Goal: Check status: Check status

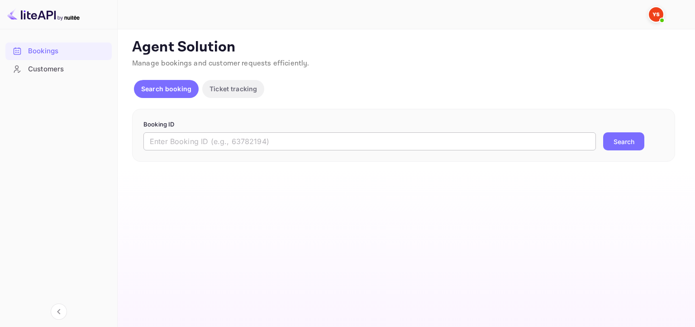
click at [300, 142] on input "text" at bounding box center [369, 142] width 452 height 18
paste input "9544284"
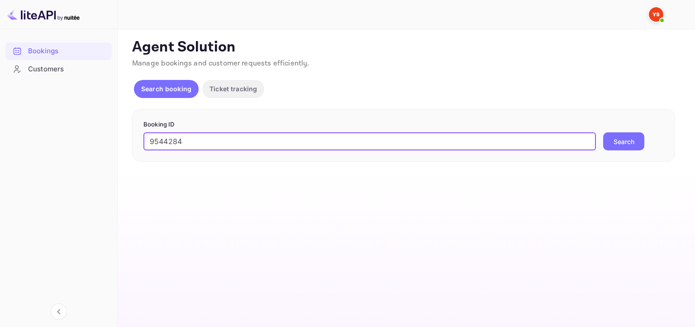
type input "9544284"
click at [626, 144] on button "Search" at bounding box center [623, 142] width 41 height 18
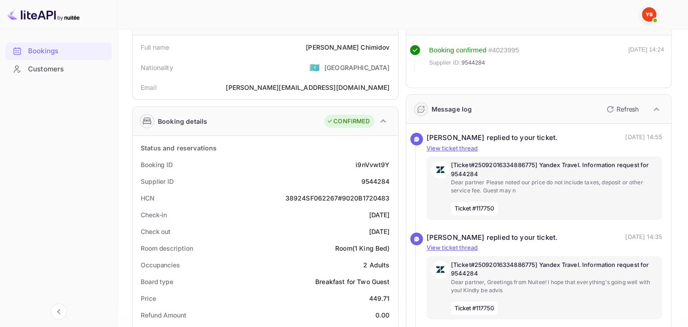
scroll to position [136, 0]
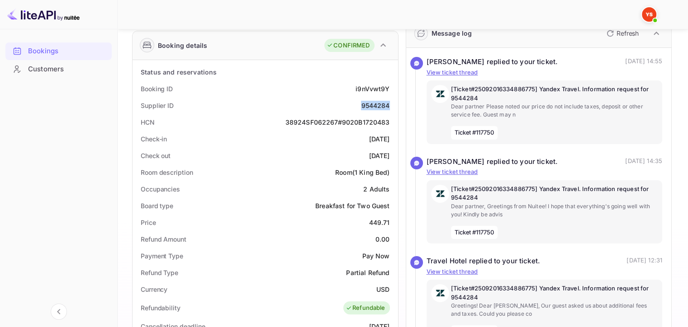
drag, startPoint x: 360, startPoint y: 102, endPoint x: 394, endPoint y: 104, distance: 34.0
click at [394, 104] on div "Supplier ID 9544284" at bounding box center [265, 105] width 258 height 17
copy div "9544284"
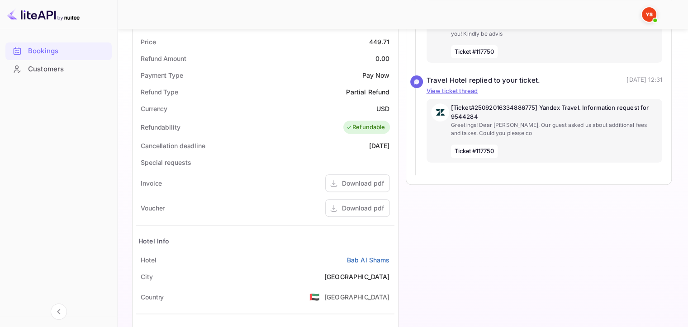
scroll to position [45, 0]
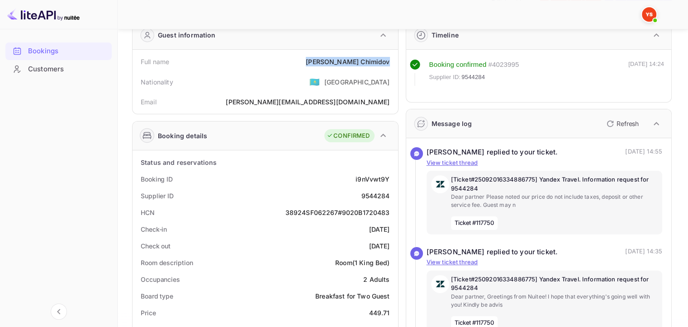
drag, startPoint x: 337, startPoint y: 57, endPoint x: 391, endPoint y: 60, distance: 53.5
click at [391, 60] on div "Full name [PERSON_NAME]" at bounding box center [265, 61] width 258 height 17
copy div "[PERSON_NAME]"
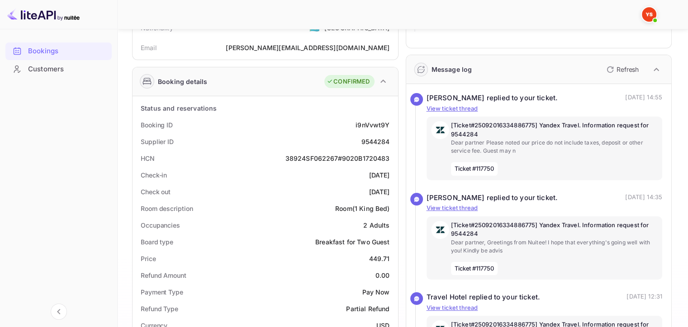
scroll to position [181, 0]
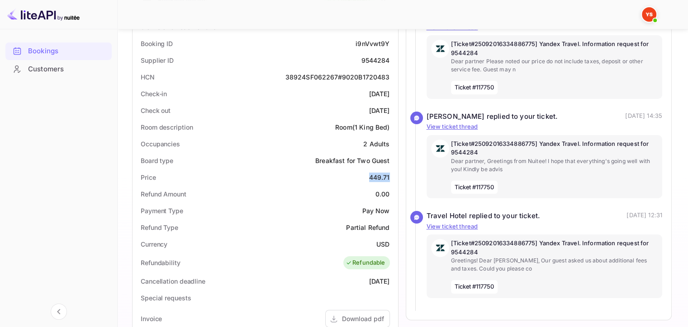
drag, startPoint x: 364, startPoint y: 172, endPoint x: 394, endPoint y: 175, distance: 30.0
click at [394, 175] on div "Price 449.71" at bounding box center [265, 177] width 258 height 17
copy div "449.71"
drag, startPoint x: 356, startPoint y: 62, endPoint x: 390, endPoint y: 62, distance: 33.5
click at [390, 62] on div "Supplier ID 9544284" at bounding box center [265, 60] width 258 height 17
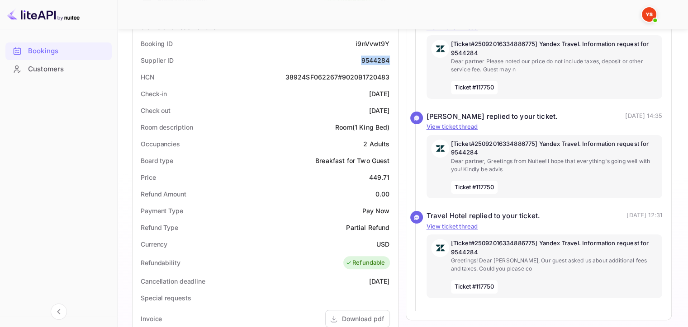
copy div "9544284"
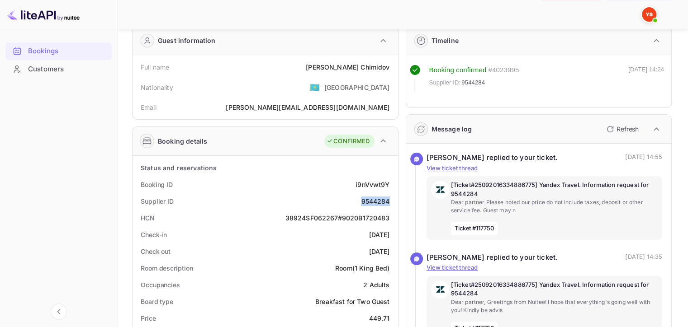
scroll to position [38, 0]
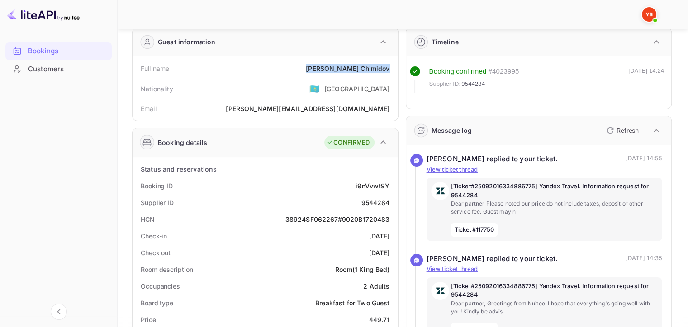
drag, startPoint x: 338, startPoint y: 65, endPoint x: 391, endPoint y: 64, distance: 52.9
click at [391, 64] on div "Full name [PERSON_NAME]" at bounding box center [265, 68] width 258 height 17
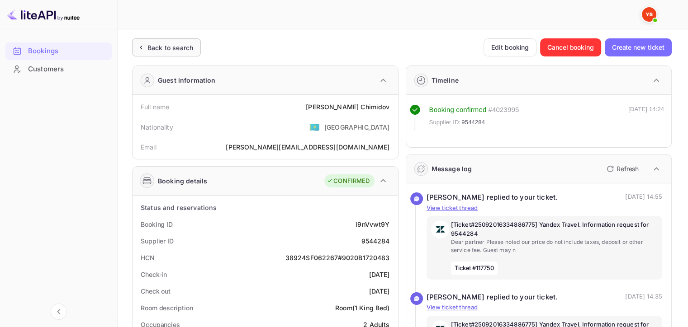
click at [145, 47] on icon at bounding box center [140, 47] width 9 height 9
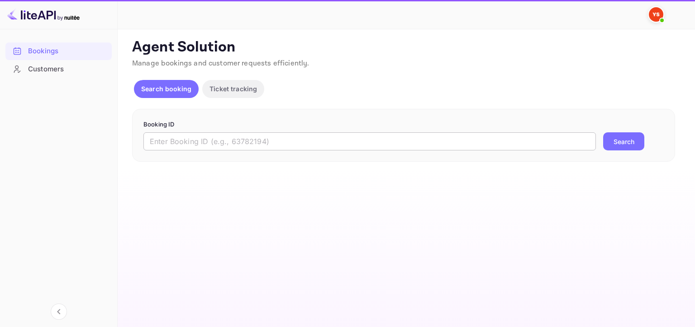
click at [226, 148] on input "text" at bounding box center [369, 142] width 452 height 18
paste input "9583815"
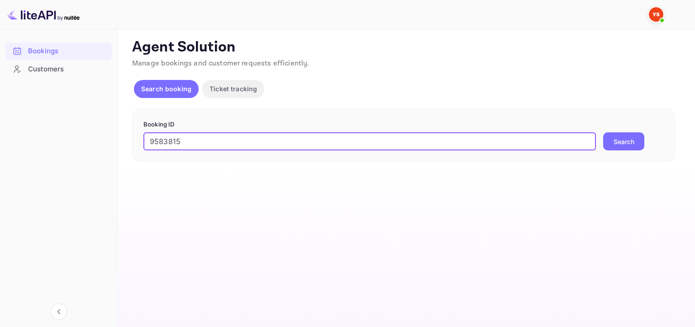
click at [639, 136] on button "Search" at bounding box center [623, 142] width 41 height 18
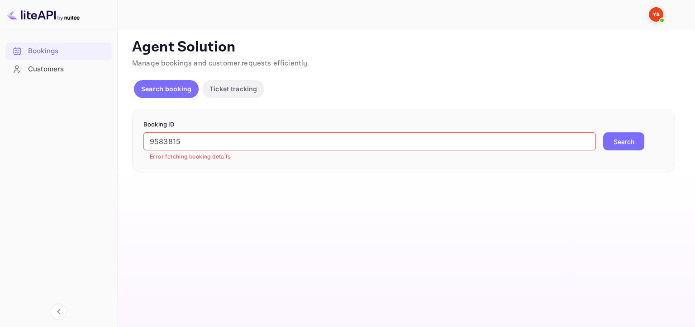
click at [151, 145] on input "9583815" at bounding box center [369, 142] width 452 height 18
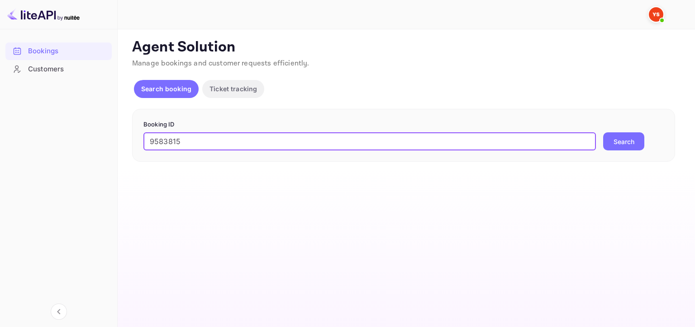
type input "9583815"
click at [603, 133] on button "Search" at bounding box center [623, 142] width 41 height 18
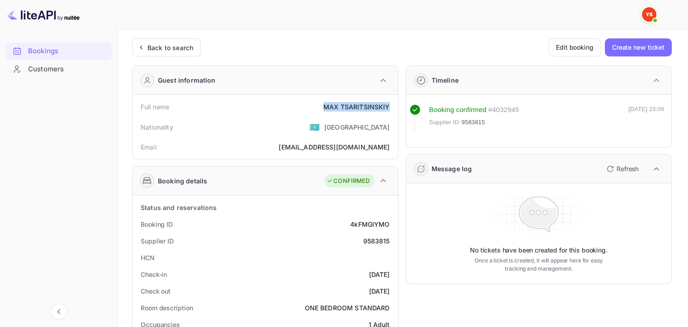
drag, startPoint x: 316, startPoint y: 113, endPoint x: 391, endPoint y: 110, distance: 74.7
click at [391, 110] on div "Full name [PERSON_NAME]" at bounding box center [265, 107] width 258 height 17
copy div "[PERSON_NAME]"
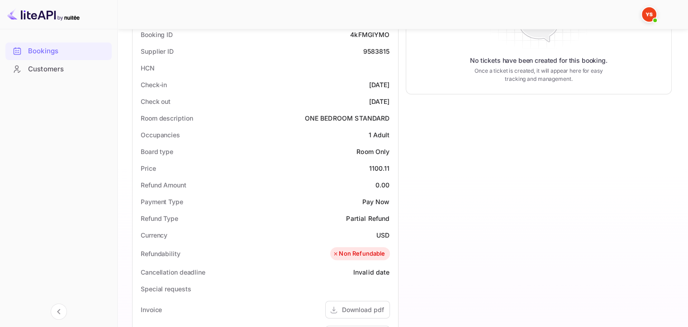
scroll to position [226, 0]
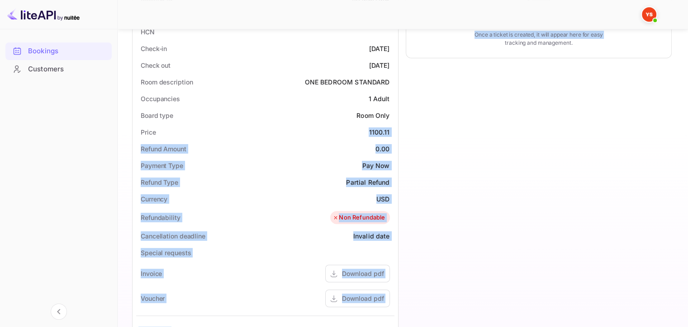
drag, startPoint x: 370, startPoint y: 130, endPoint x: 403, endPoint y: 130, distance: 33.9
click at [403, 130] on div "Guest information Full name [PERSON_NAME] Nationality 🇰🇿 [DEMOGRAPHIC_DATA] Ema…" at bounding box center [398, 161] width 547 height 659
click at [388, 130] on div "1100.11" at bounding box center [379, 132] width 21 height 9
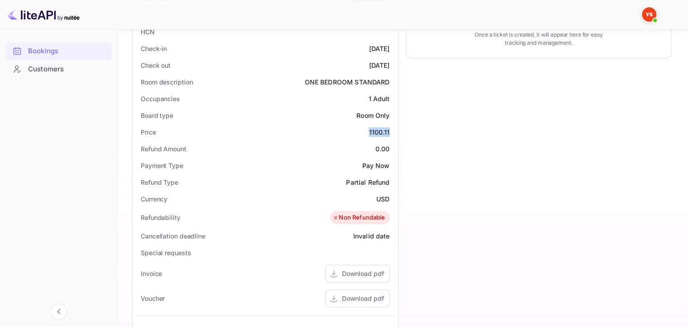
drag, startPoint x: 391, startPoint y: 130, endPoint x: 365, endPoint y: 130, distance: 26.2
click at [365, 130] on div "Price 1100.11" at bounding box center [265, 132] width 258 height 17
copy div "1100.11"
